Goal: Task Accomplishment & Management: Use online tool/utility

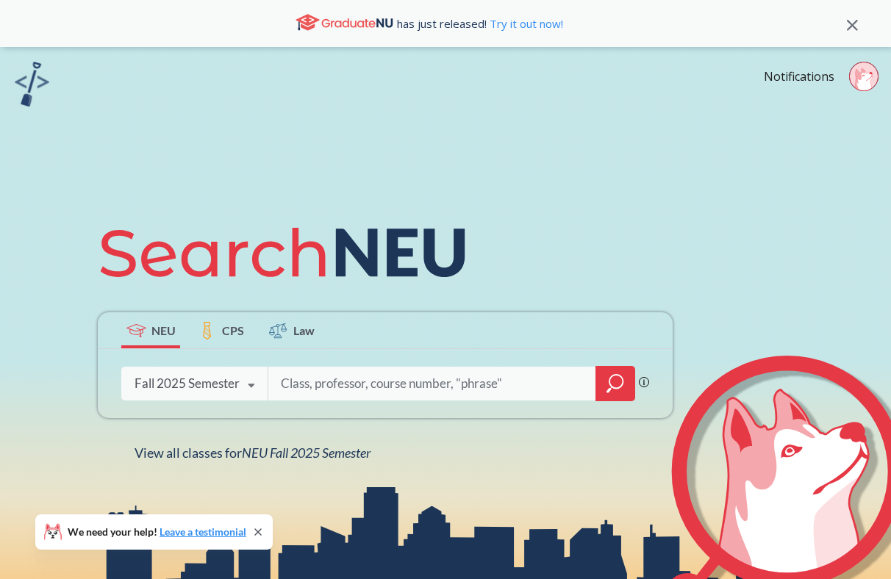
click at [239, 381] on icon at bounding box center [251, 385] width 28 height 41
click at [312, 385] on input "search" at bounding box center [432, 383] width 306 height 31
type input "D"
type input "Foundations of Data Science"
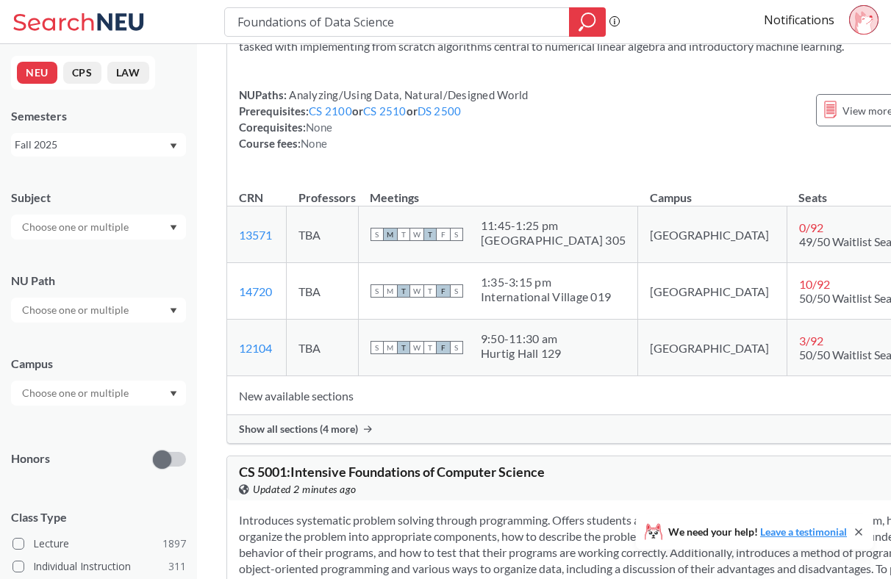
scroll to position [129, 0]
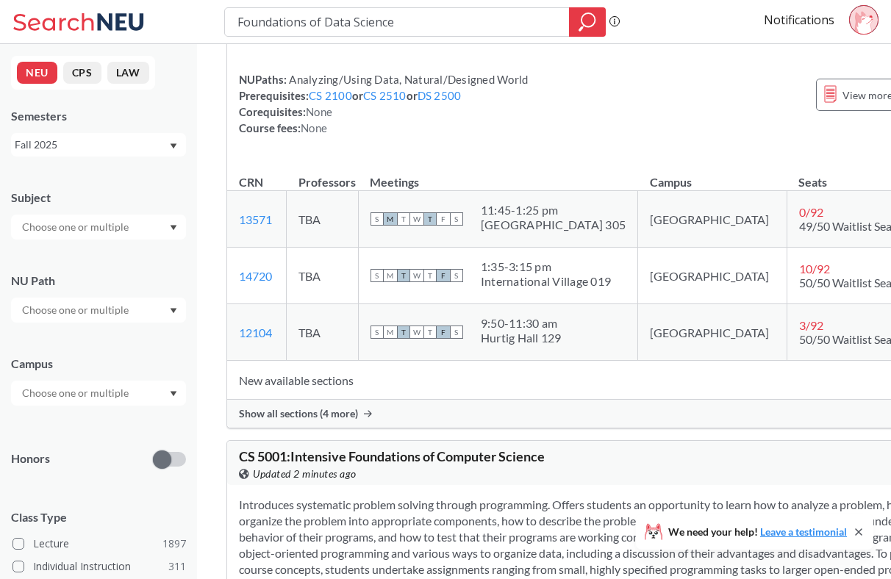
click at [312, 420] on span "Show all sections (4 more)" at bounding box center [298, 413] width 119 height 13
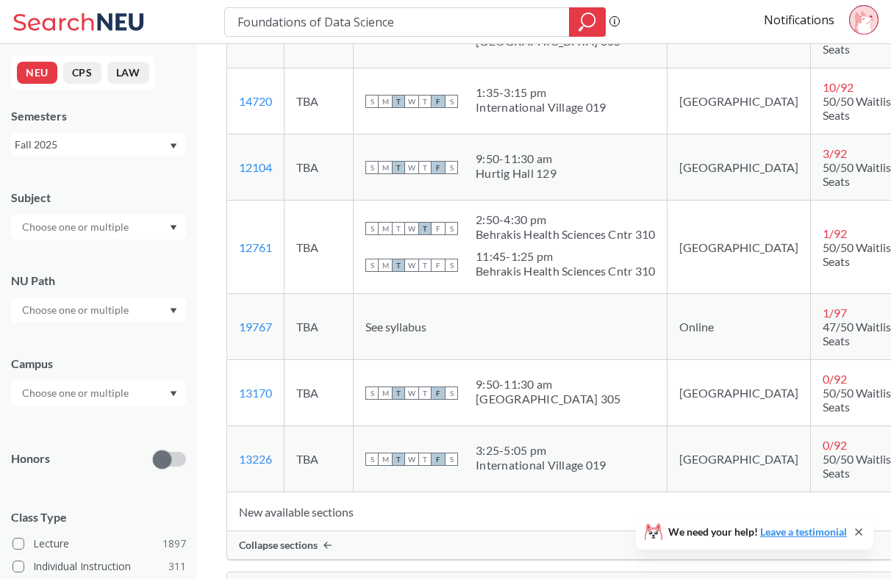
scroll to position [320, 0]
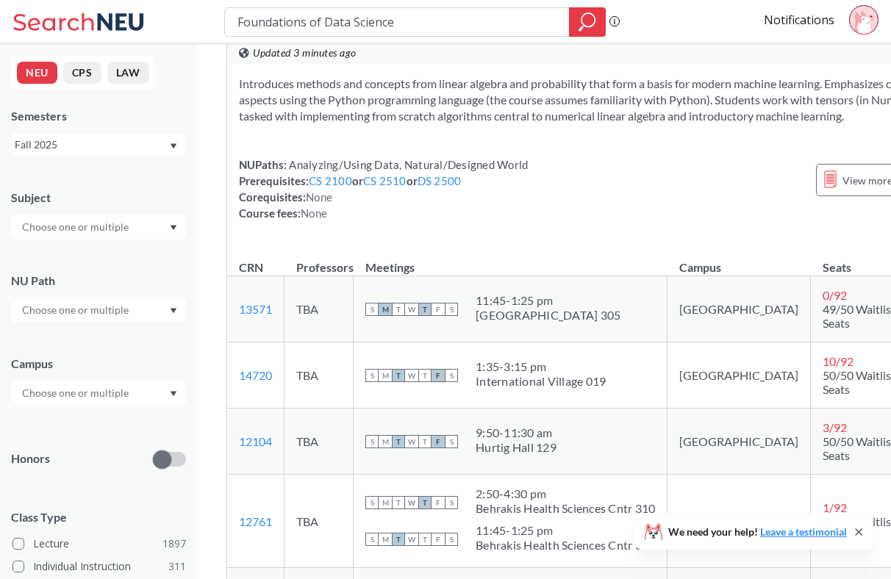
scroll to position [0, 0]
